Goal: Information Seeking & Learning: Learn about a topic

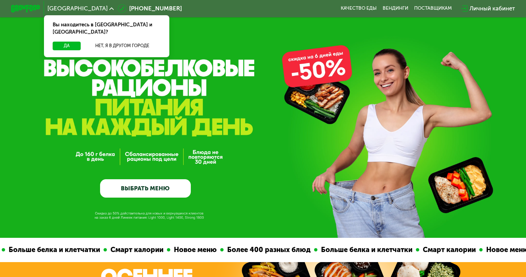
click at [374, 91] on div "GrowFood — доставка правильного питания ВЫБРАТЬ МЕНЮ" at bounding box center [263, 140] width 526 height 113
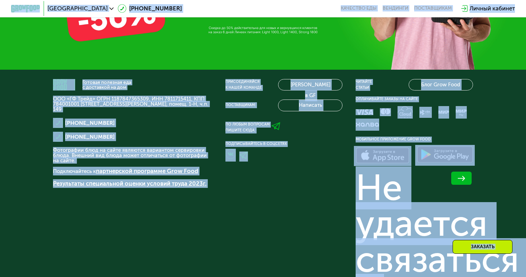
scroll to position [2057, 0]
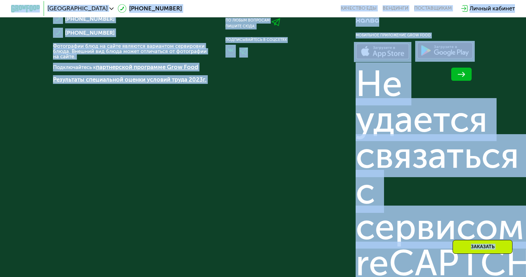
click at [148, 105] on div "Готовая полезная еда с доставкой на дом ООО «ГФ Трейд» ОГРН 1187847365309, ИНН …" at bounding box center [132, 266] width 159 height 582
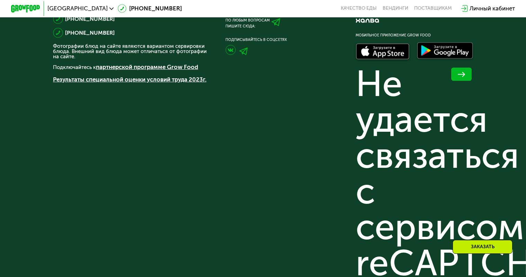
click at [136, 118] on div "Готовая полезная еда с доставкой на дом ООО «ГФ Трейд» ОГРН 1187847365309, ИНН …" at bounding box center [132, 266] width 159 height 582
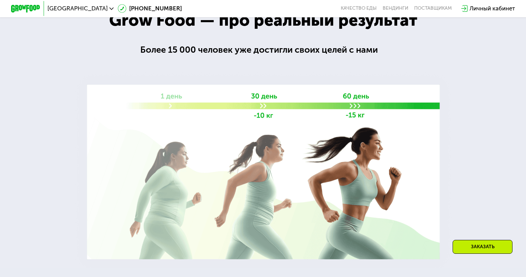
scroll to position [1053, 0]
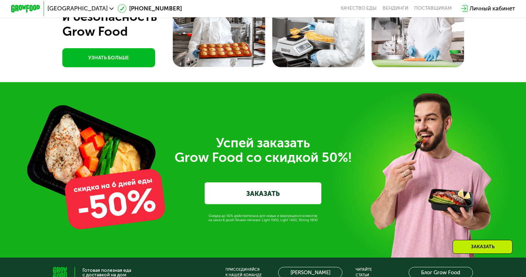
scroll to position [2230, 0]
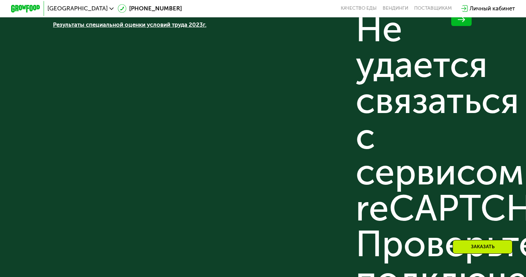
click at [284, 198] on div "Присоединяйся к нашей команде [PERSON_NAME] в GF Поставщикам: Написать По любым…" at bounding box center [283, 211] width 117 height 582
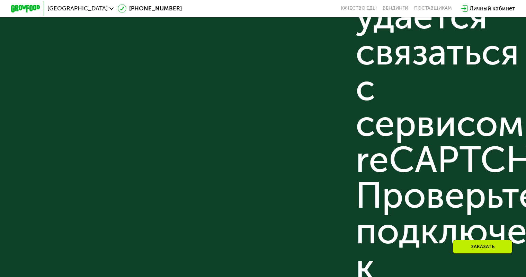
scroll to position [2348, 0]
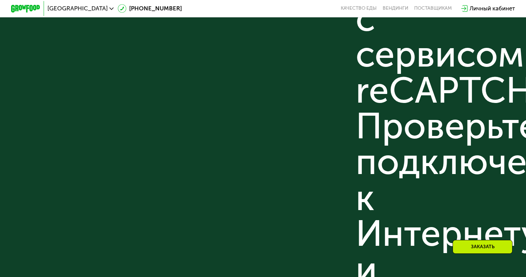
click at [237, 87] on div "Присоединяйся к нашей команде [PERSON_NAME] в GF Поставщикам: Написать По любым…" at bounding box center [283, 94] width 117 height 582
click at [218, 110] on div "Готовая полезная еда с доставкой на дом ООО «ГФ Трейд» ОГРН 1187847365309, ИНН …" at bounding box center [263, 94] width 420 height 582
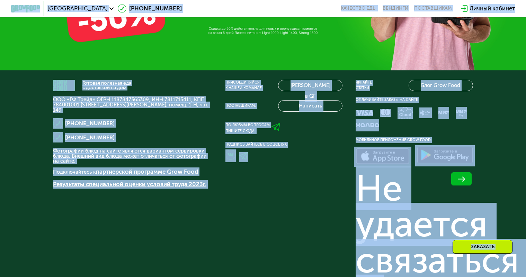
scroll to position [2313, 0]
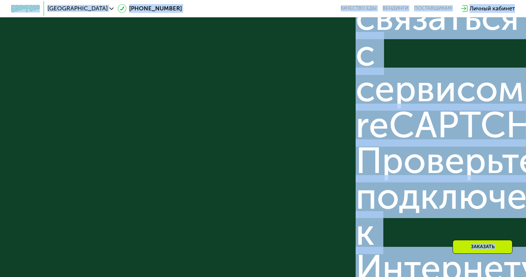
click at [359, 208] on div "Не удается связаться с сервисом reCAPTCHA. Проверьте подключение к Интернету и …" at bounding box center [414, 160] width 117 height 465
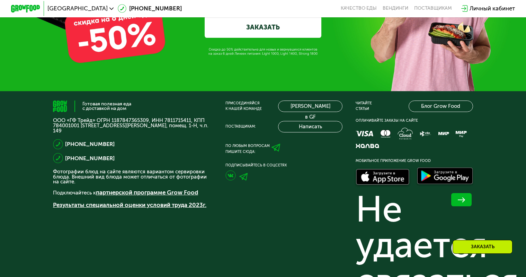
scroll to position [2015, 0]
